Goal: Task Accomplishment & Management: Manage account settings

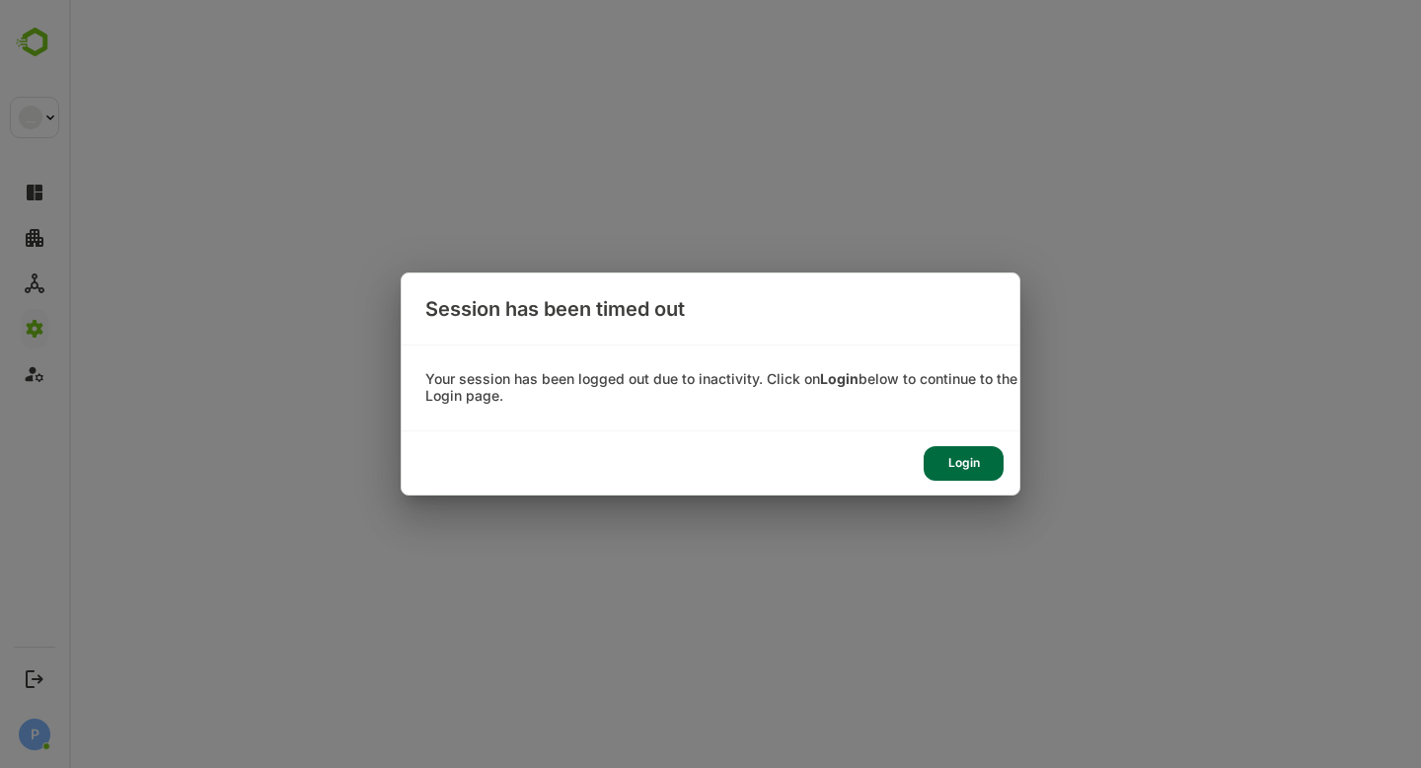
click at [978, 467] on div "Login" at bounding box center [964, 463] width 80 height 35
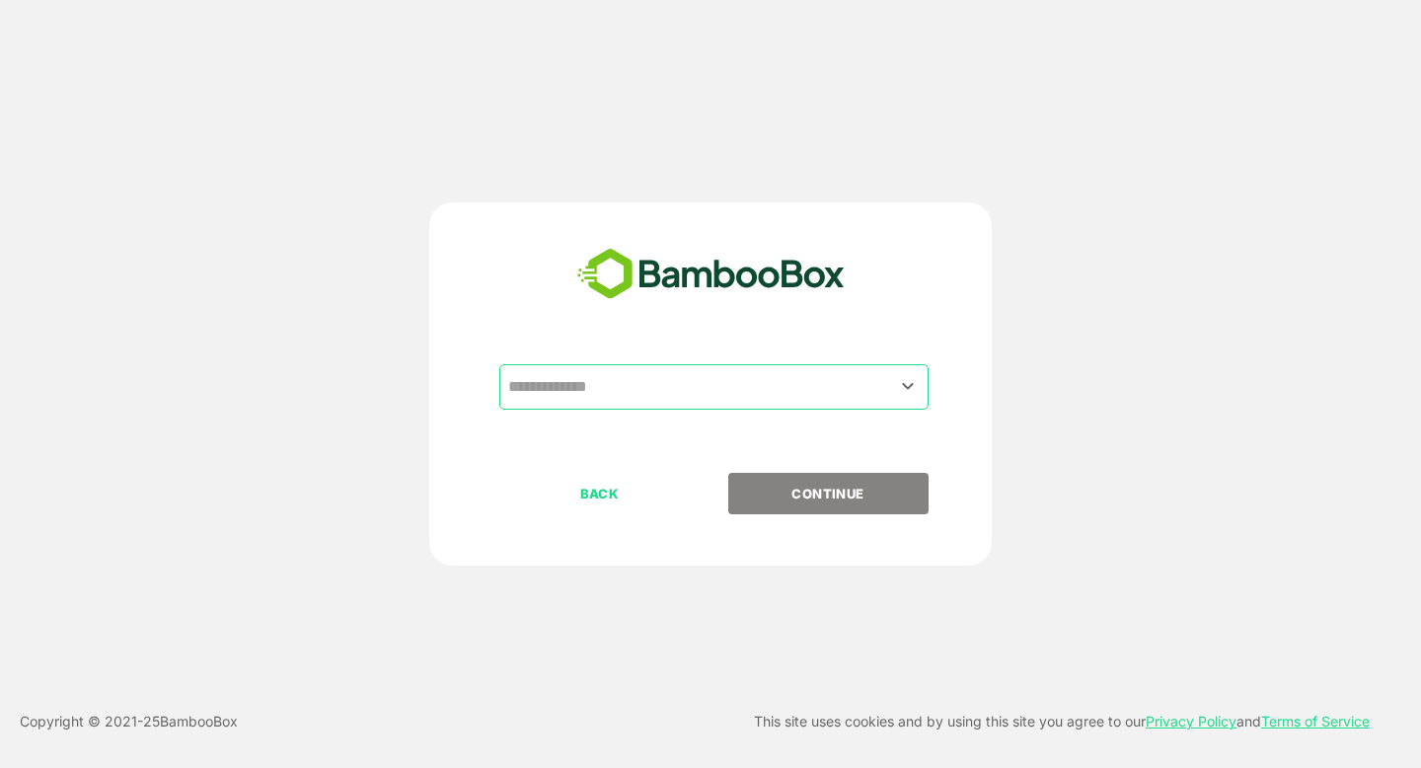
click at [622, 385] on input "text" at bounding box center [713, 387] width 421 height 38
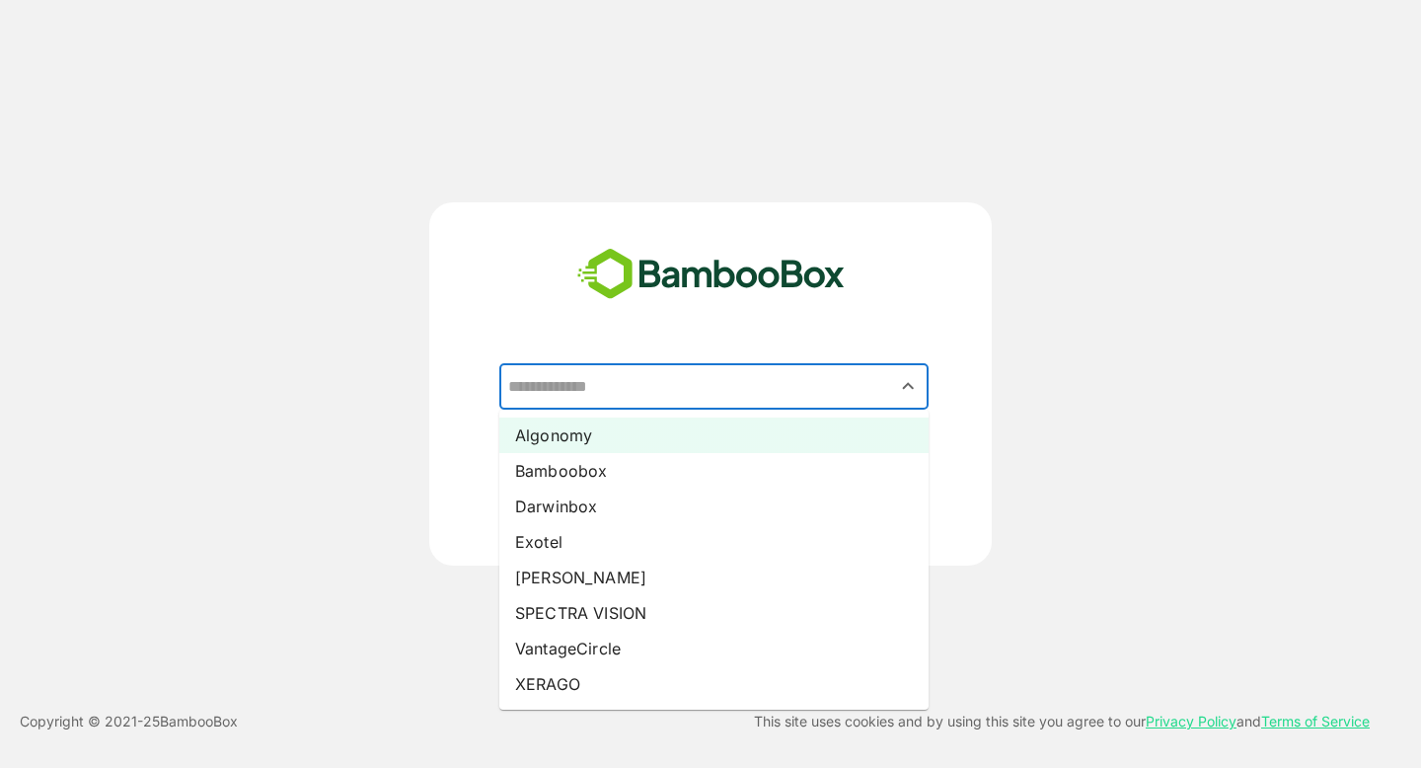
click at [622, 440] on li "Algonomy" at bounding box center [713, 436] width 429 height 36
type input "********"
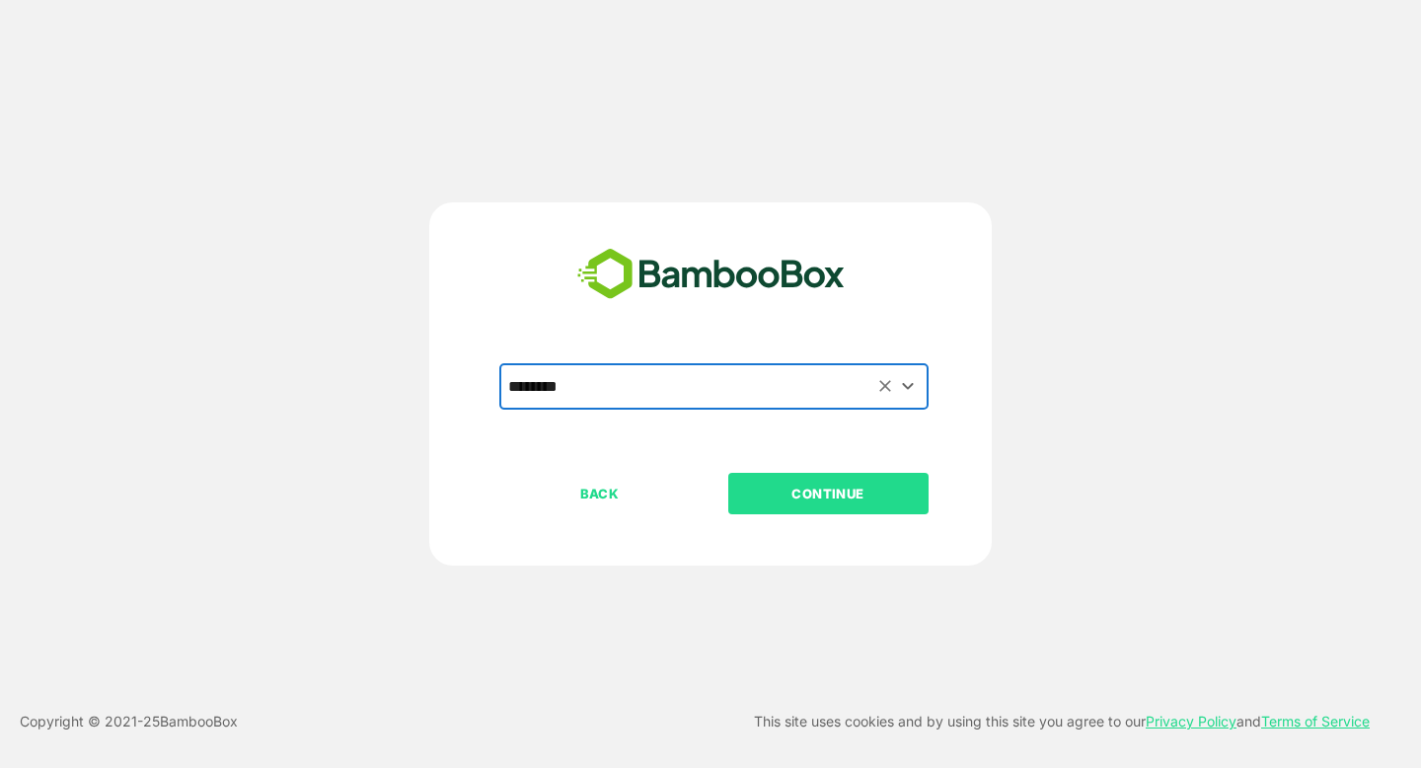
click at [784, 483] on p "CONTINUE" at bounding box center [827, 494] width 197 height 22
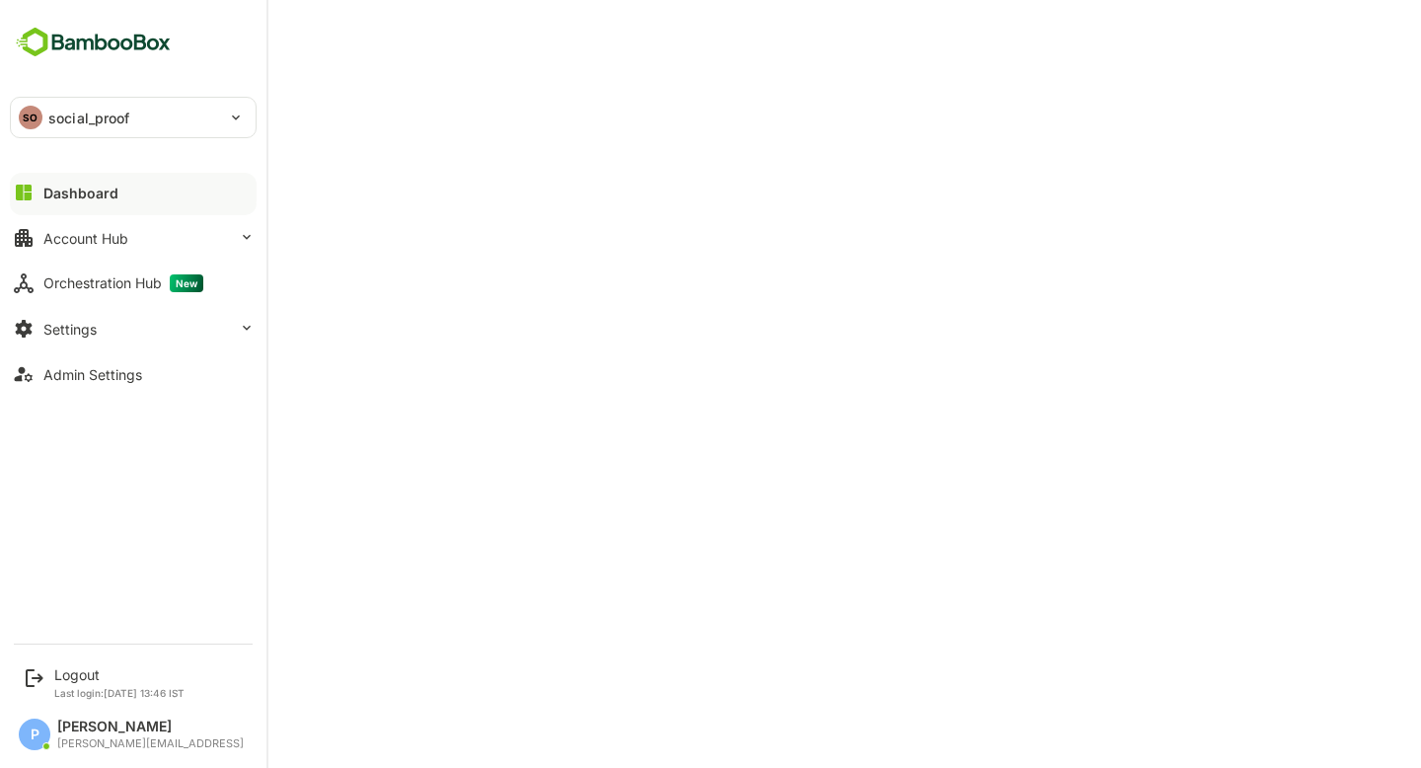
click at [44, 188] on div "Dashboard" at bounding box center [80, 193] width 75 height 17
click at [51, 189] on div "Dashboard" at bounding box center [80, 193] width 75 height 17
click at [84, 113] on p "social_proof" at bounding box center [89, 118] width 82 height 21
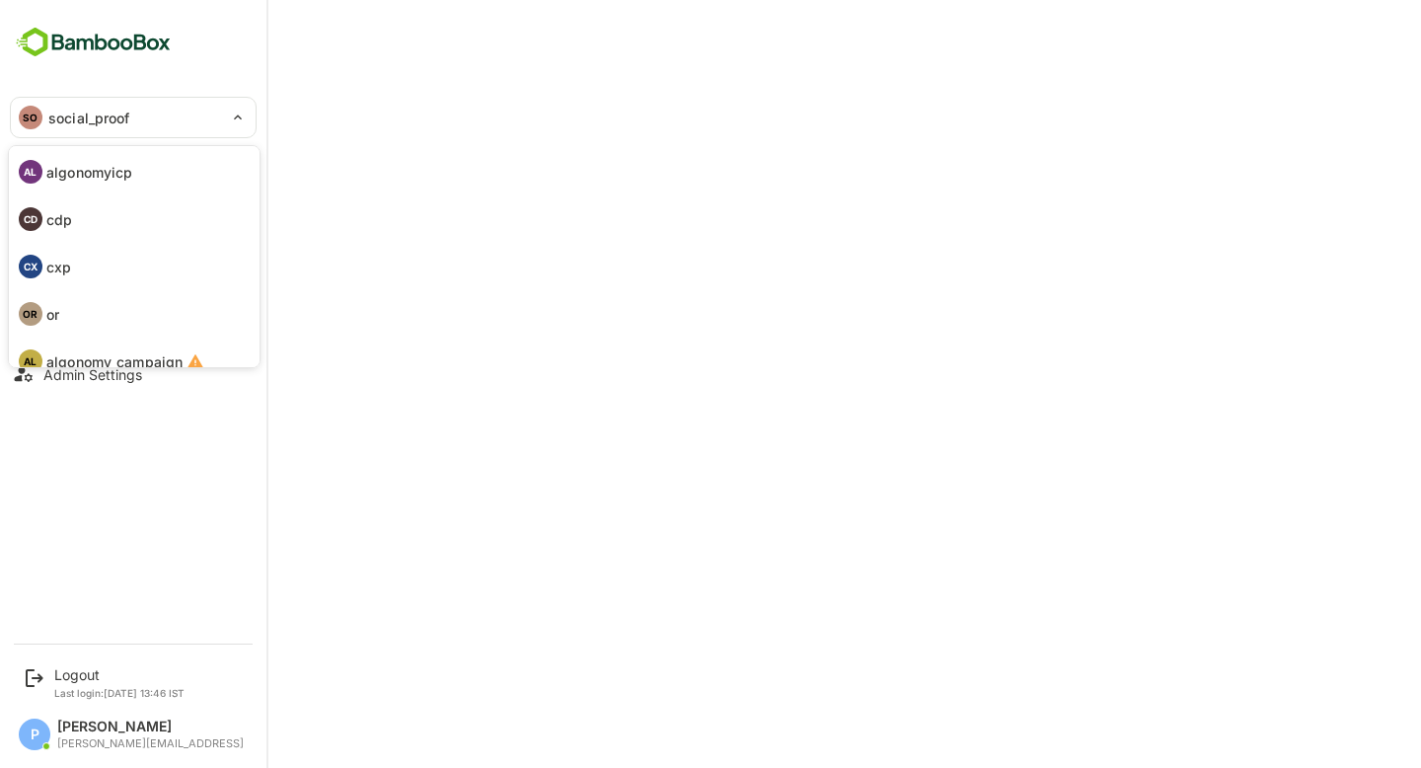
scroll to position [114, 0]
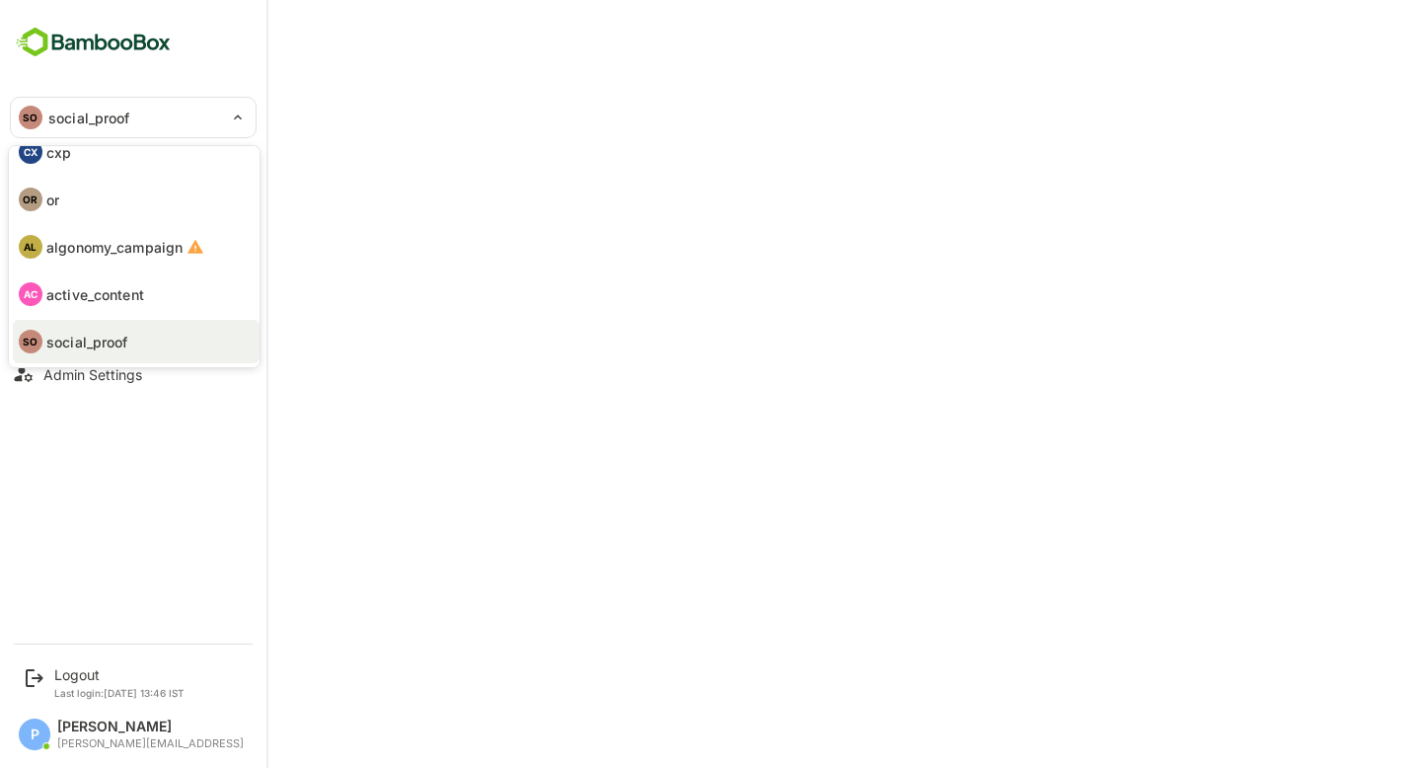
click at [112, 309] on li "AC active_content" at bounding box center [136, 293] width 247 height 43
type input "**********"
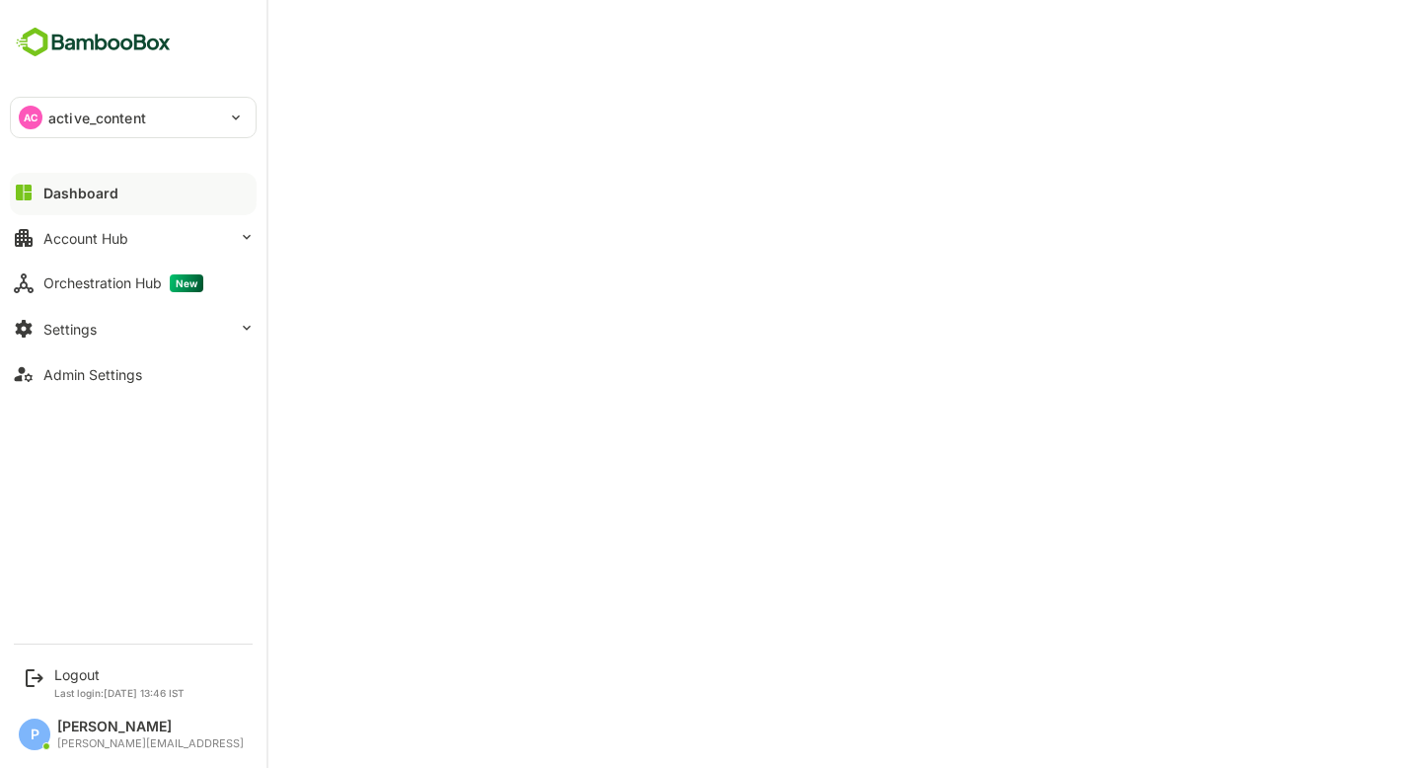
click at [48, 192] on div "Dashboard" at bounding box center [80, 193] width 75 height 17
click at [141, 335] on button "Settings" at bounding box center [133, 328] width 247 height 39
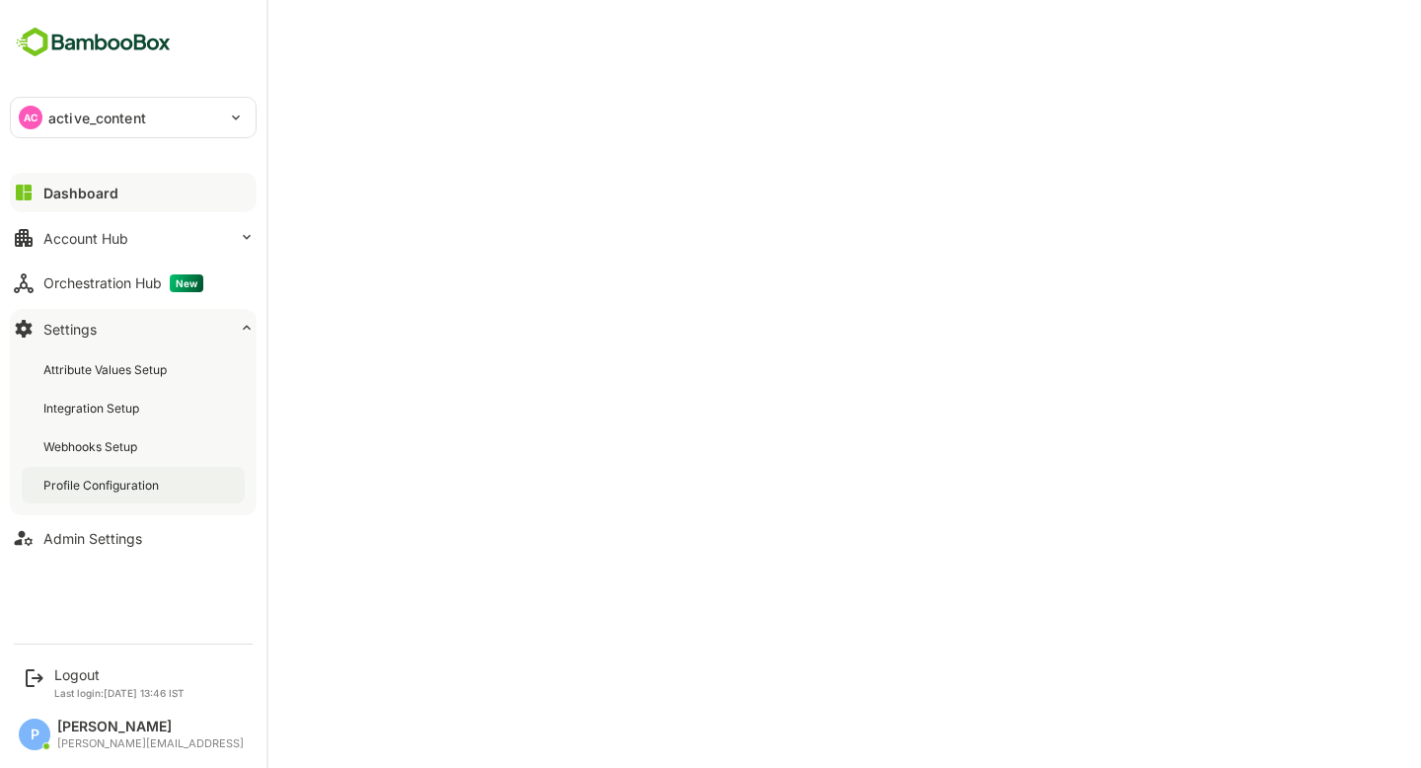
click at [117, 492] on div "Profile Configuration" at bounding box center [102, 485] width 119 height 17
click at [67, 173] on button "Dashboard" at bounding box center [133, 192] width 247 height 39
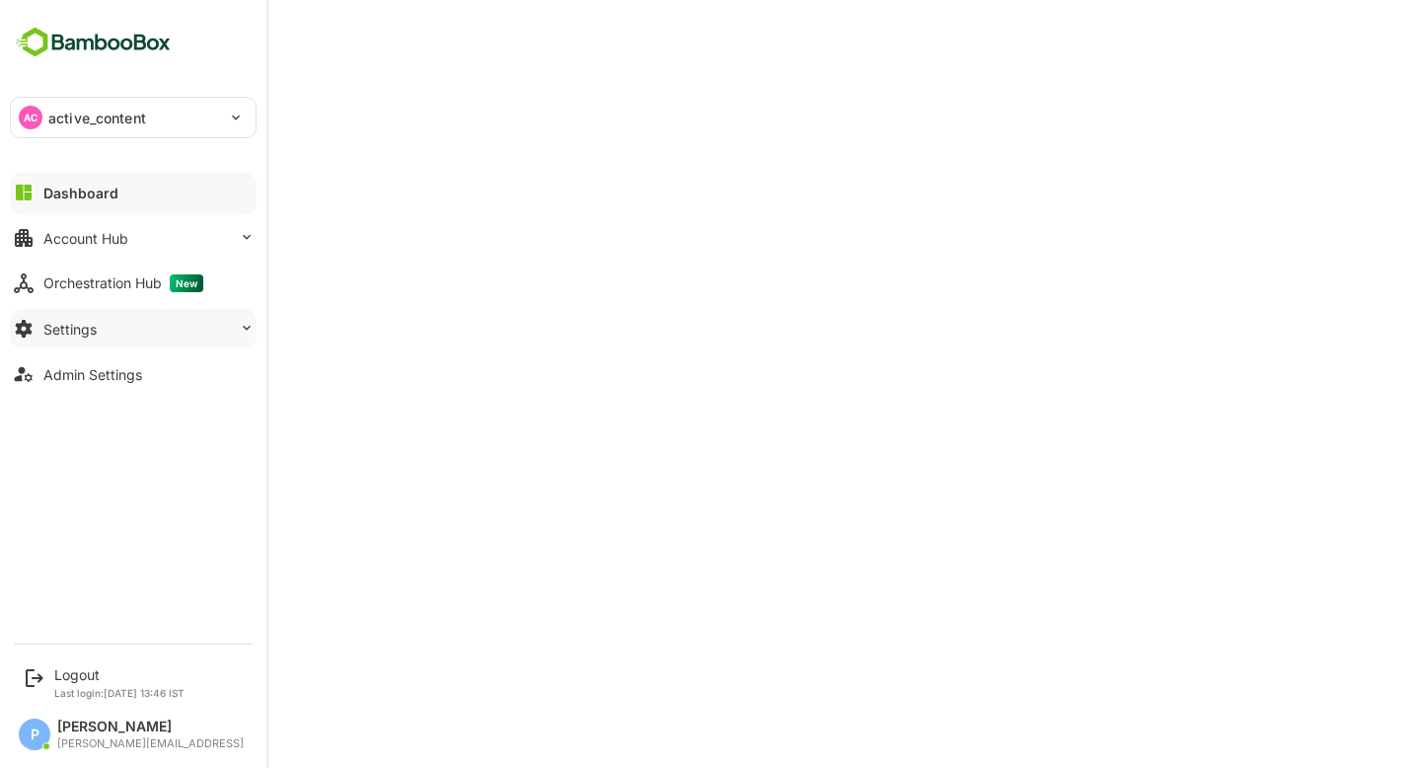
click at [111, 338] on button "Settings" at bounding box center [133, 328] width 247 height 39
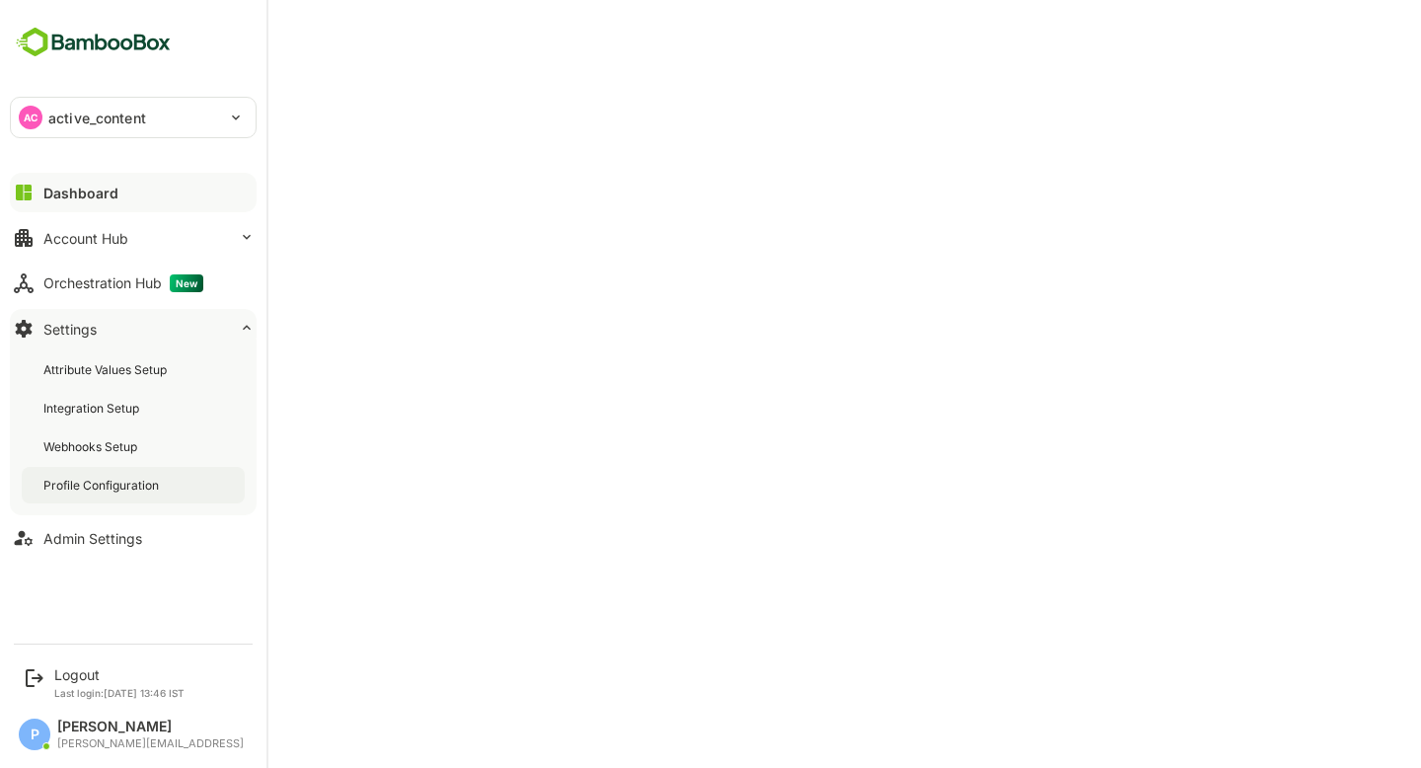
click at [132, 482] on div "Profile Configuration" at bounding box center [102, 485] width 119 height 17
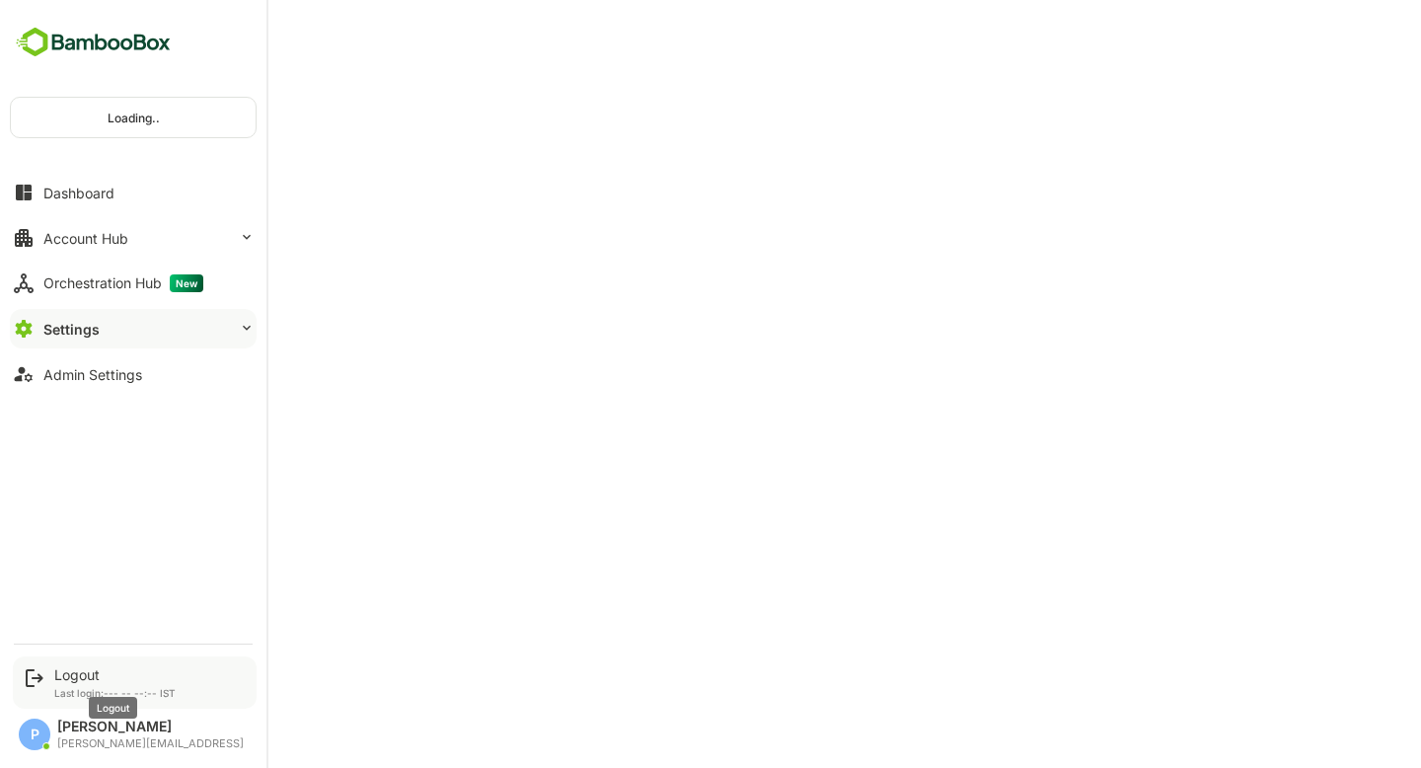
click at [66, 675] on div "Logout" at bounding box center [114, 674] width 121 height 17
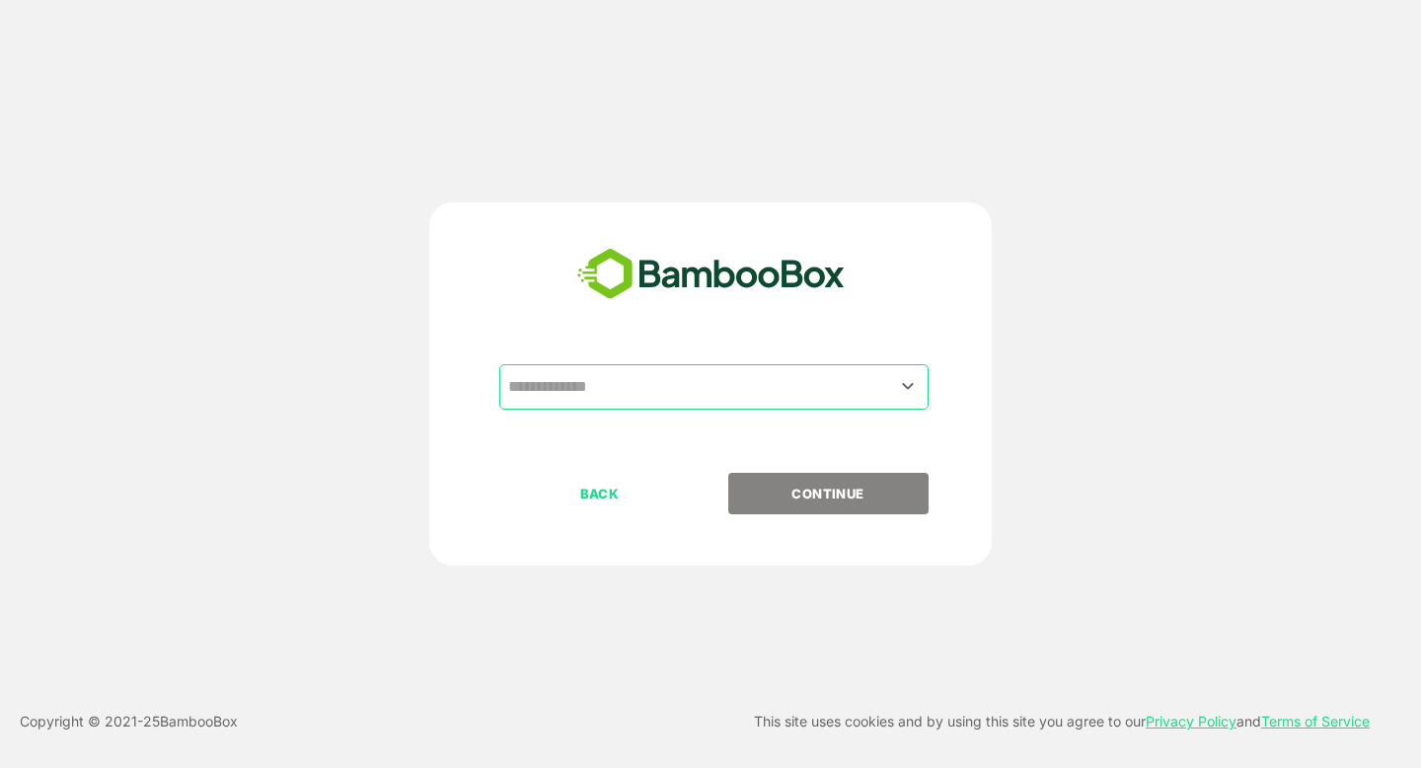
click at [659, 375] on input "text" at bounding box center [713, 387] width 421 height 38
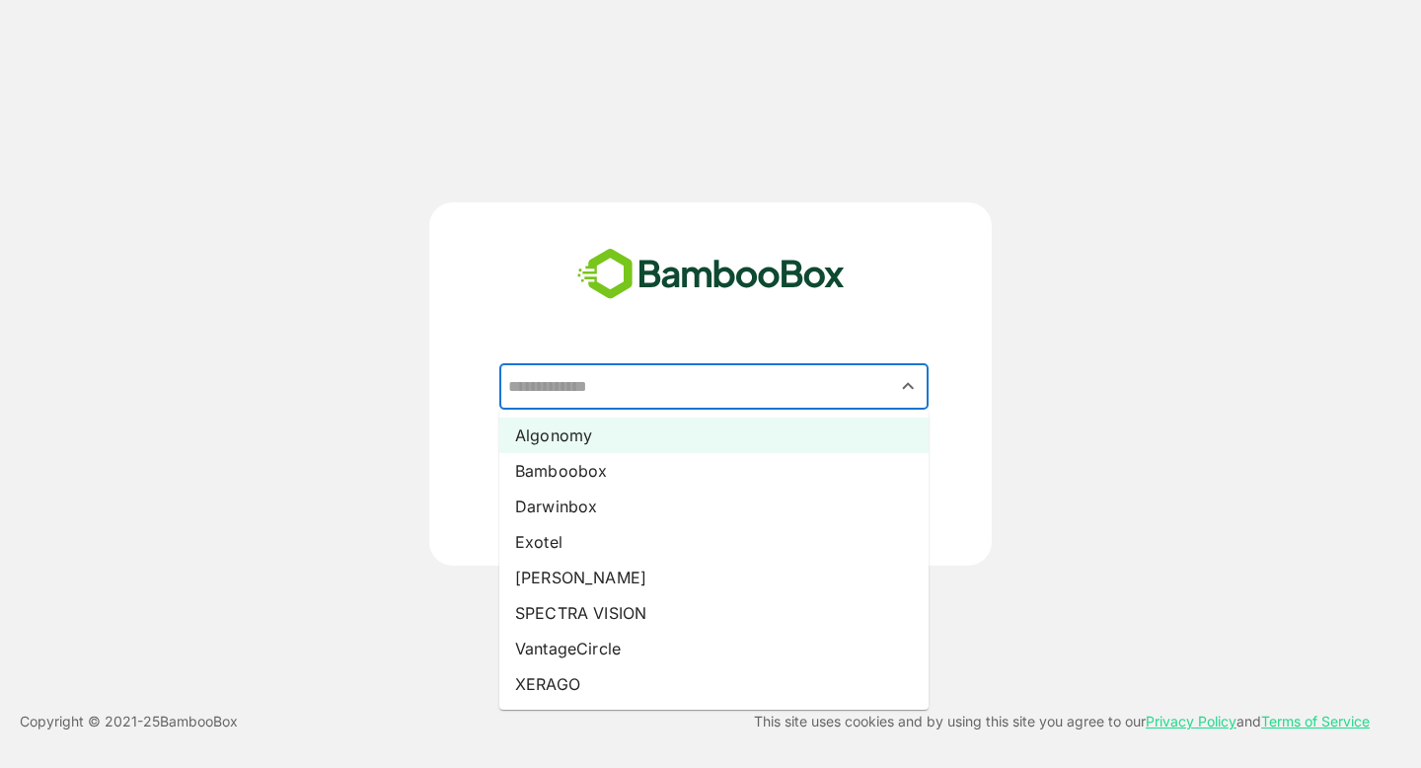
click at [615, 430] on li "Algonomy" at bounding box center [713, 436] width 429 height 36
type input "********"
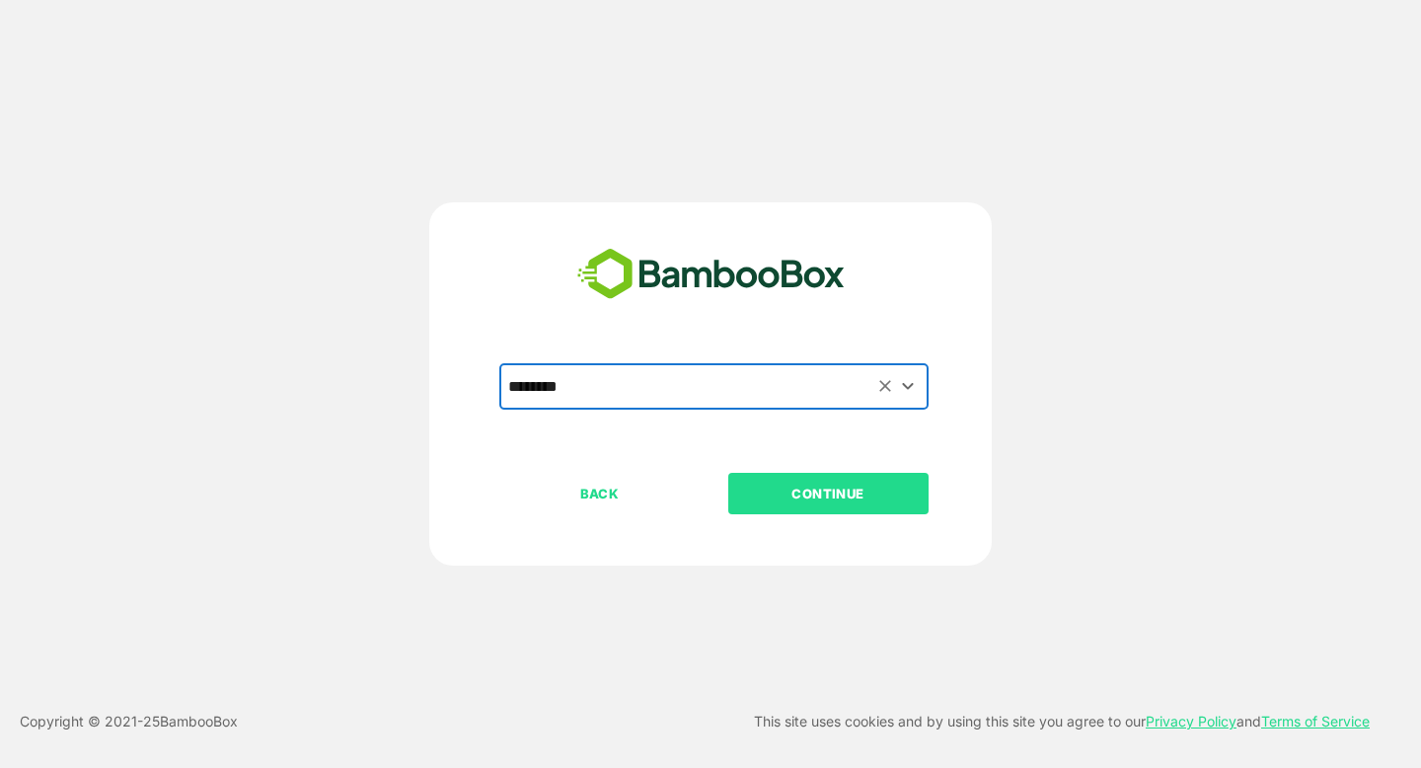
click at [818, 503] on p "CONTINUE" at bounding box center [827, 494] width 197 height 22
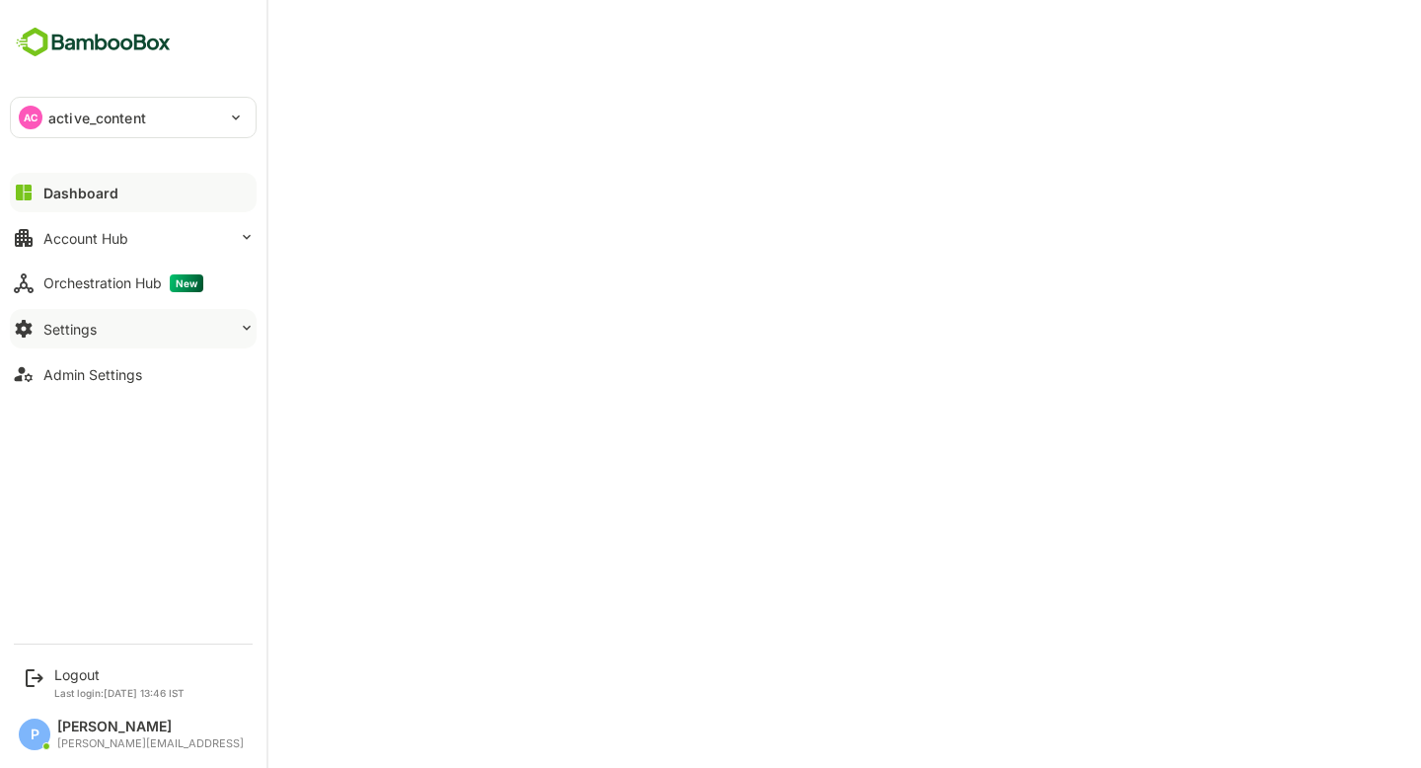
click at [114, 337] on button "Settings" at bounding box center [133, 328] width 247 height 39
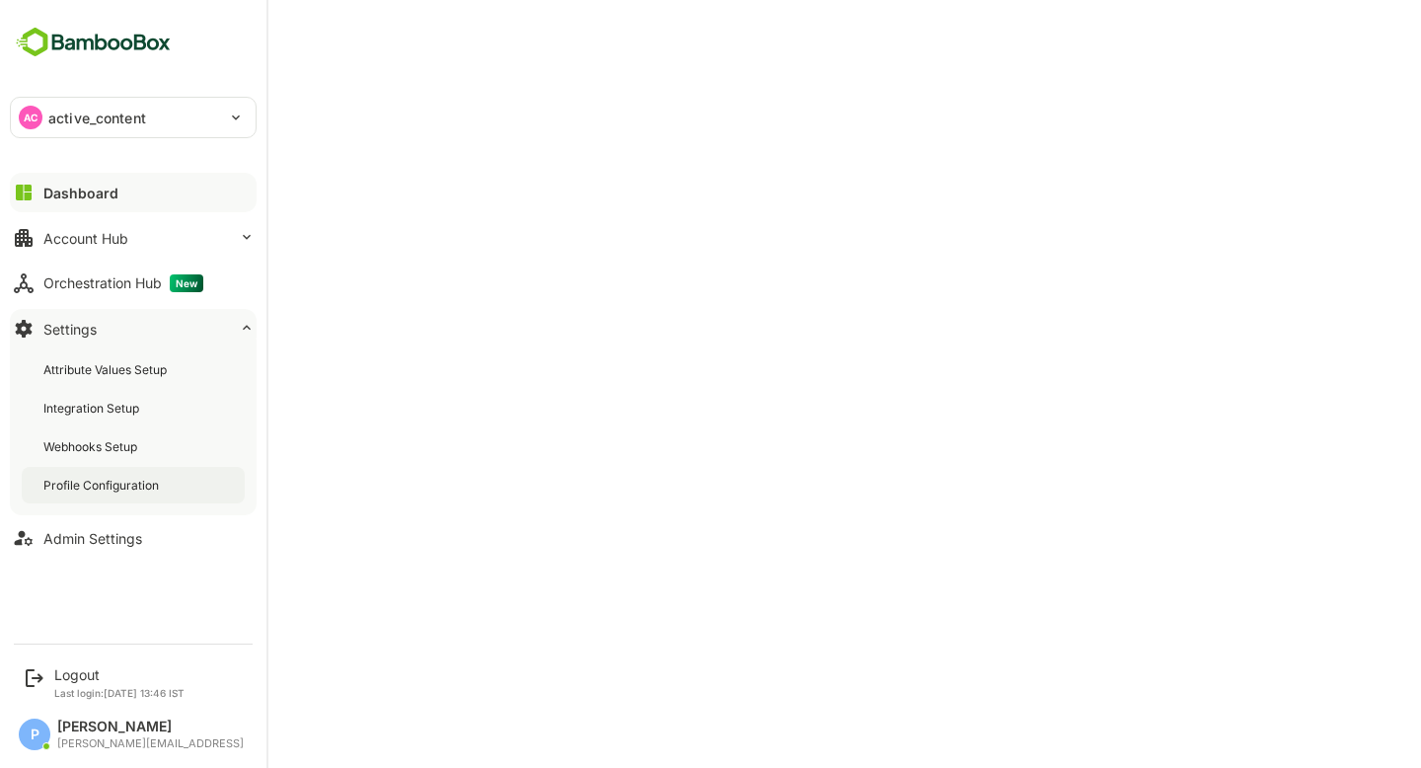
click at [116, 498] on div "Profile Configuration" at bounding box center [133, 485] width 223 height 37
